Goal: Navigation & Orientation: Understand site structure

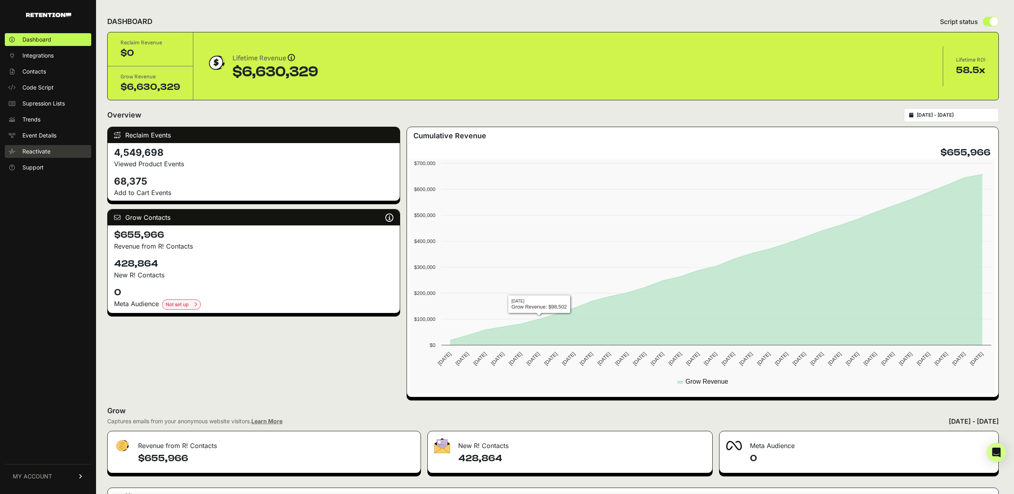
scroll to position [0, 0]
click at [223, 366] on div "Reclaim Events 4,549,698 Viewed Product Events 68,375 Add to Cart Events Grow C…" at bounding box center [253, 261] width 293 height 271
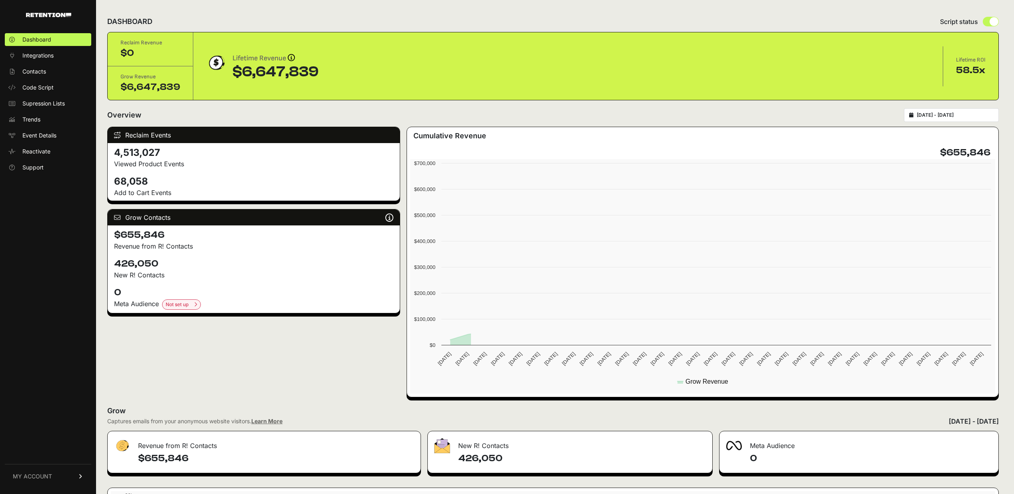
scroll to position [0, 0]
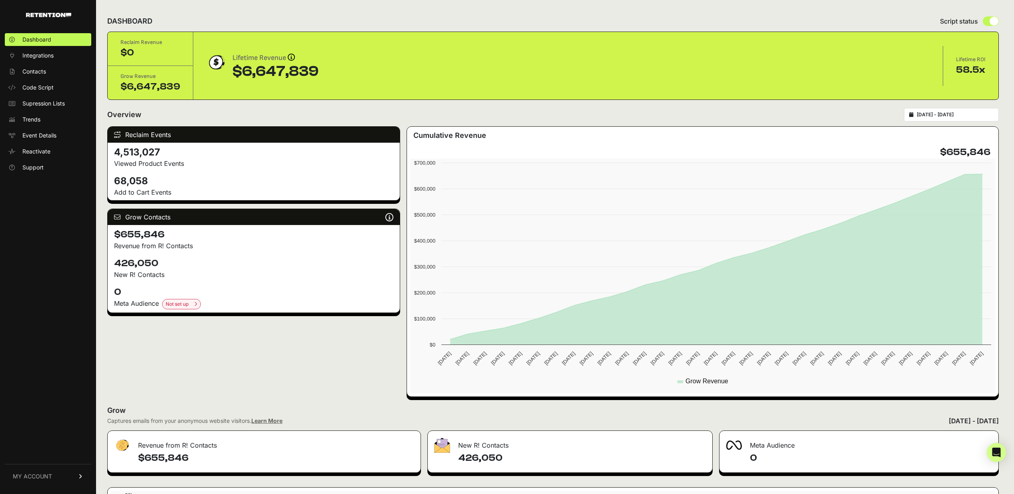
click at [131, 52] on div "$0" at bounding box center [150, 52] width 60 height 13
click at [48, 87] on span "Code Script" at bounding box center [37, 88] width 31 height 8
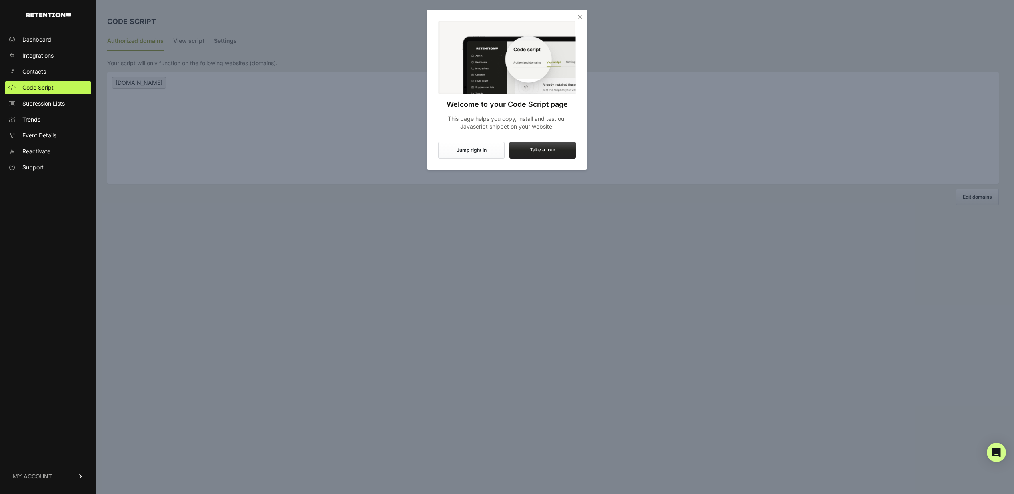
click at [549, 150] on label "Take a tour" at bounding box center [542, 150] width 66 height 17
click at [0, 0] on input "Take a tour" at bounding box center [0, 0] width 0 height 0
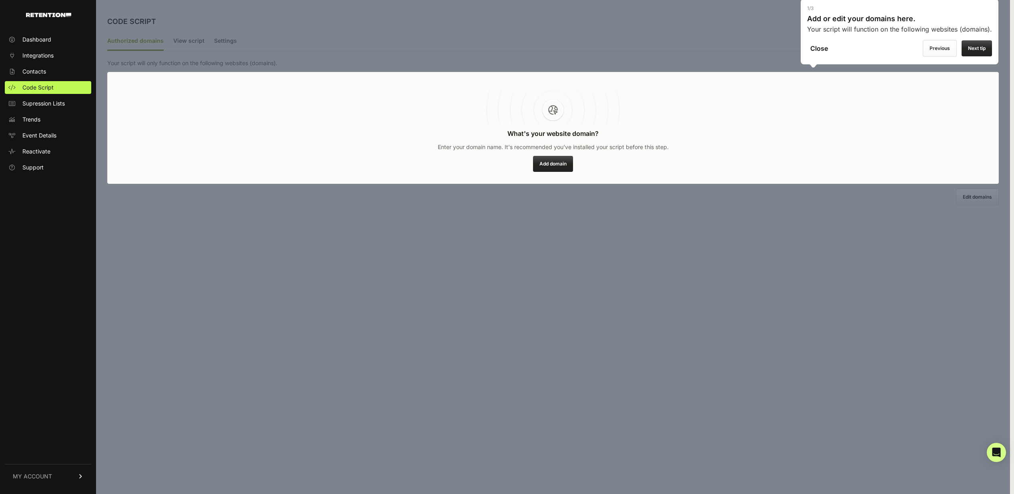
click at [970, 49] on label "Next tip" at bounding box center [976, 48] width 30 height 16
click at [0, 0] on input "Previous" at bounding box center [0, 0] width 0 height 0
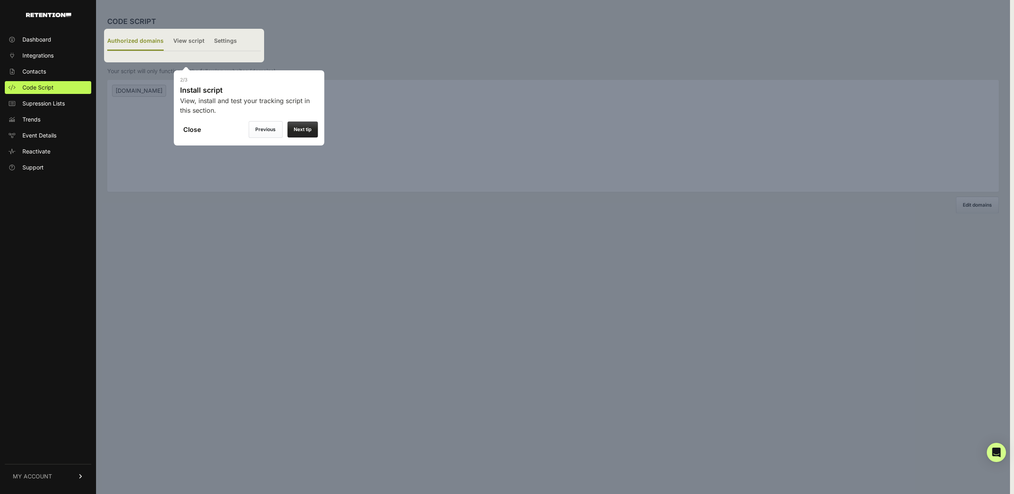
click at [304, 133] on label "Next tip" at bounding box center [302, 130] width 30 height 16
click at [0, 0] on input "Next tip" at bounding box center [0, 0] width 0 height 0
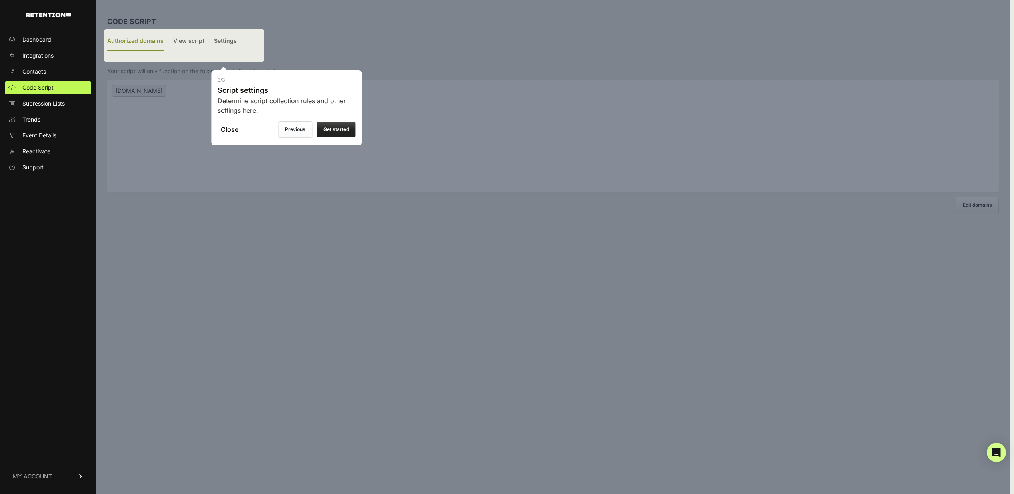
click at [332, 133] on label "Get started" at bounding box center [336, 130] width 38 height 16
click at [0, 0] on input "Close" at bounding box center [0, 0] width 0 height 0
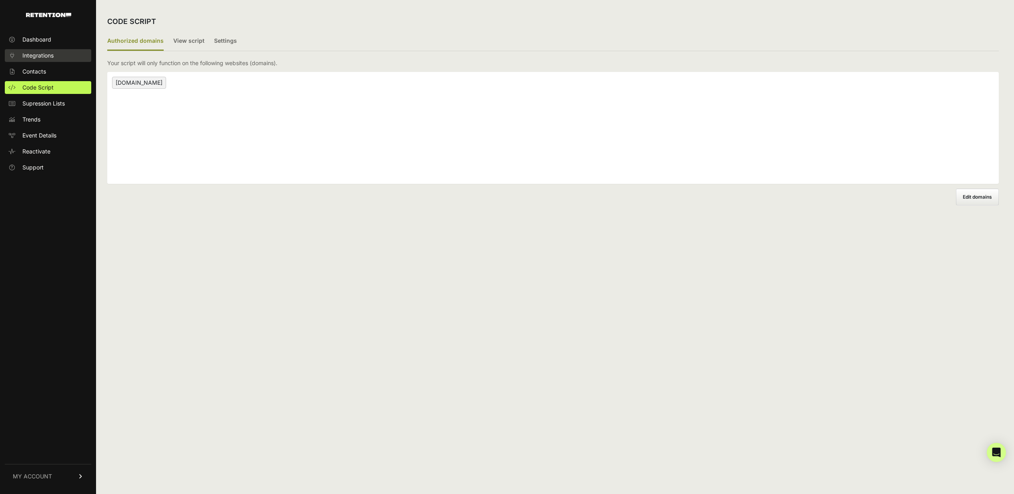
click at [41, 56] on span "Integrations" at bounding box center [37, 56] width 31 height 8
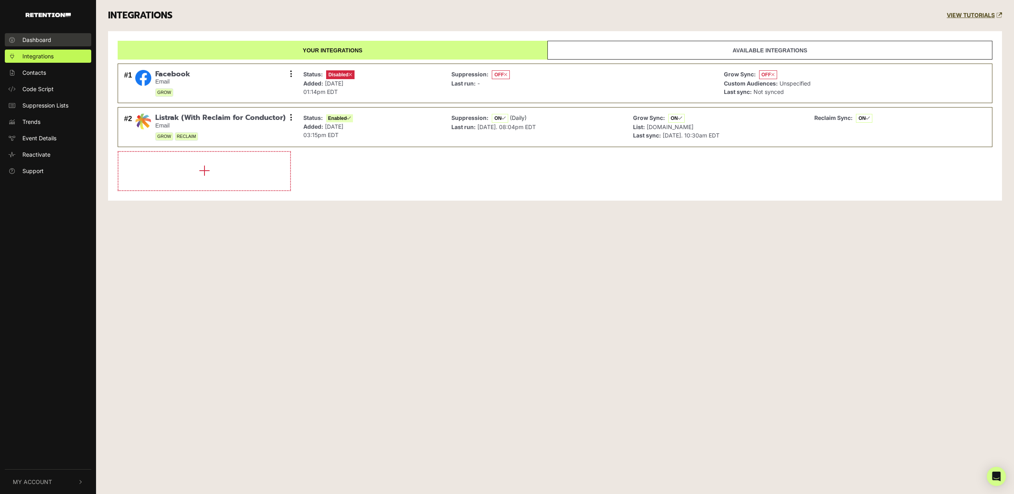
click at [39, 38] on span "Dashboard" at bounding box center [36, 40] width 29 height 8
